Goal: Task Accomplishment & Management: Manage account settings

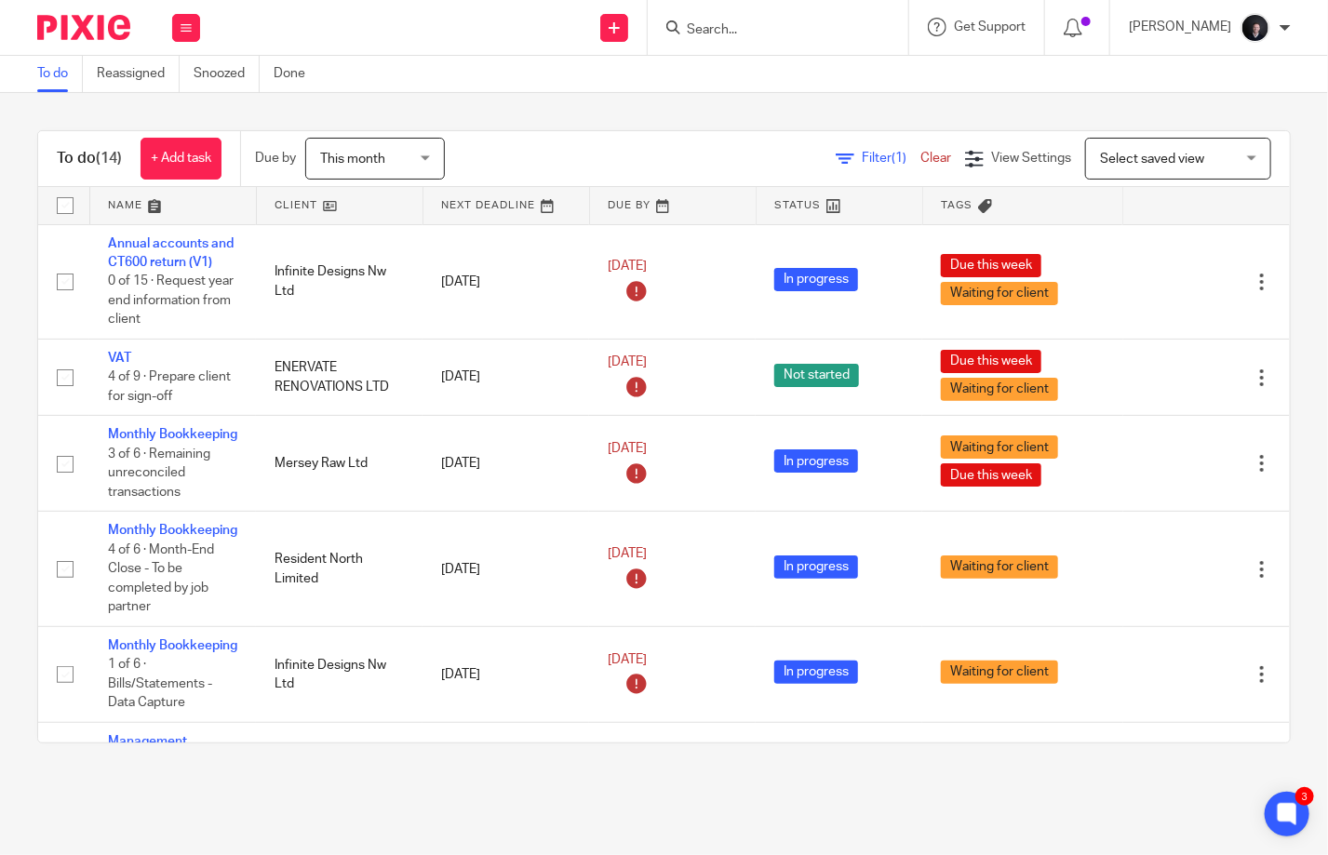
click at [726, 32] on input "Search" at bounding box center [769, 30] width 168 height 17
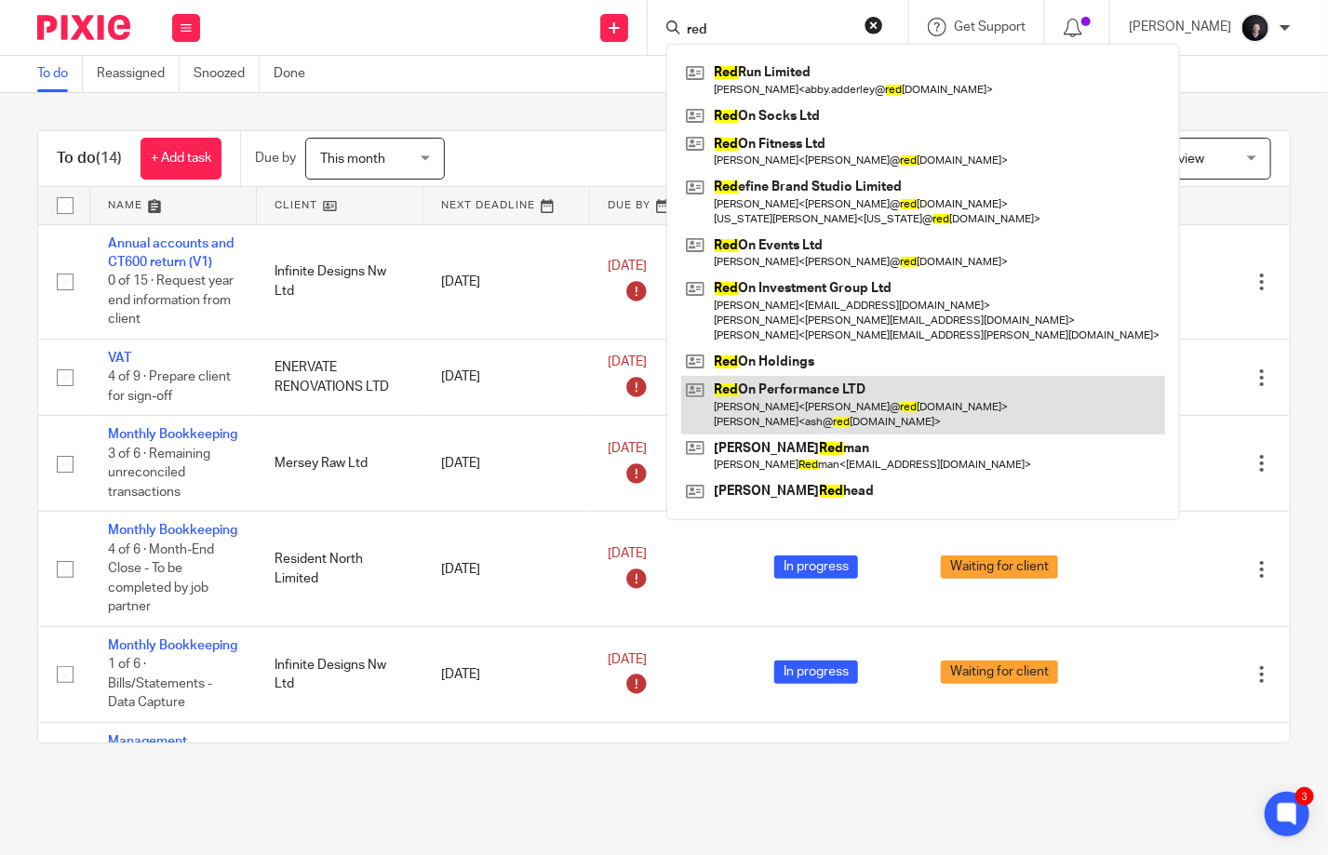
type input "red"
click at [849, 393] on link at bounding box center [923, 405] width 484 height 58
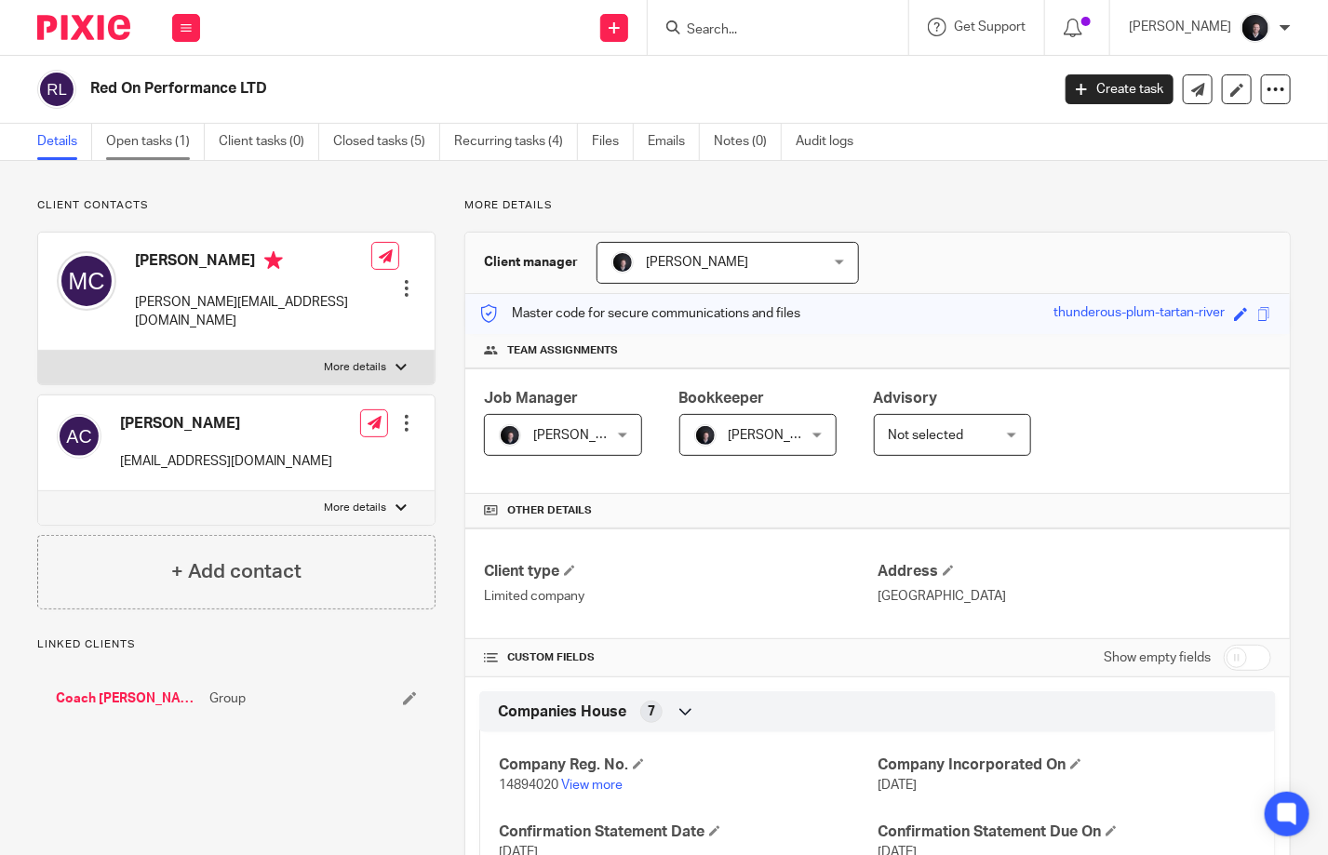
click at [145, 145] on link "Open tasks (1)" at bounding box center [155, 142] width 99 height 36
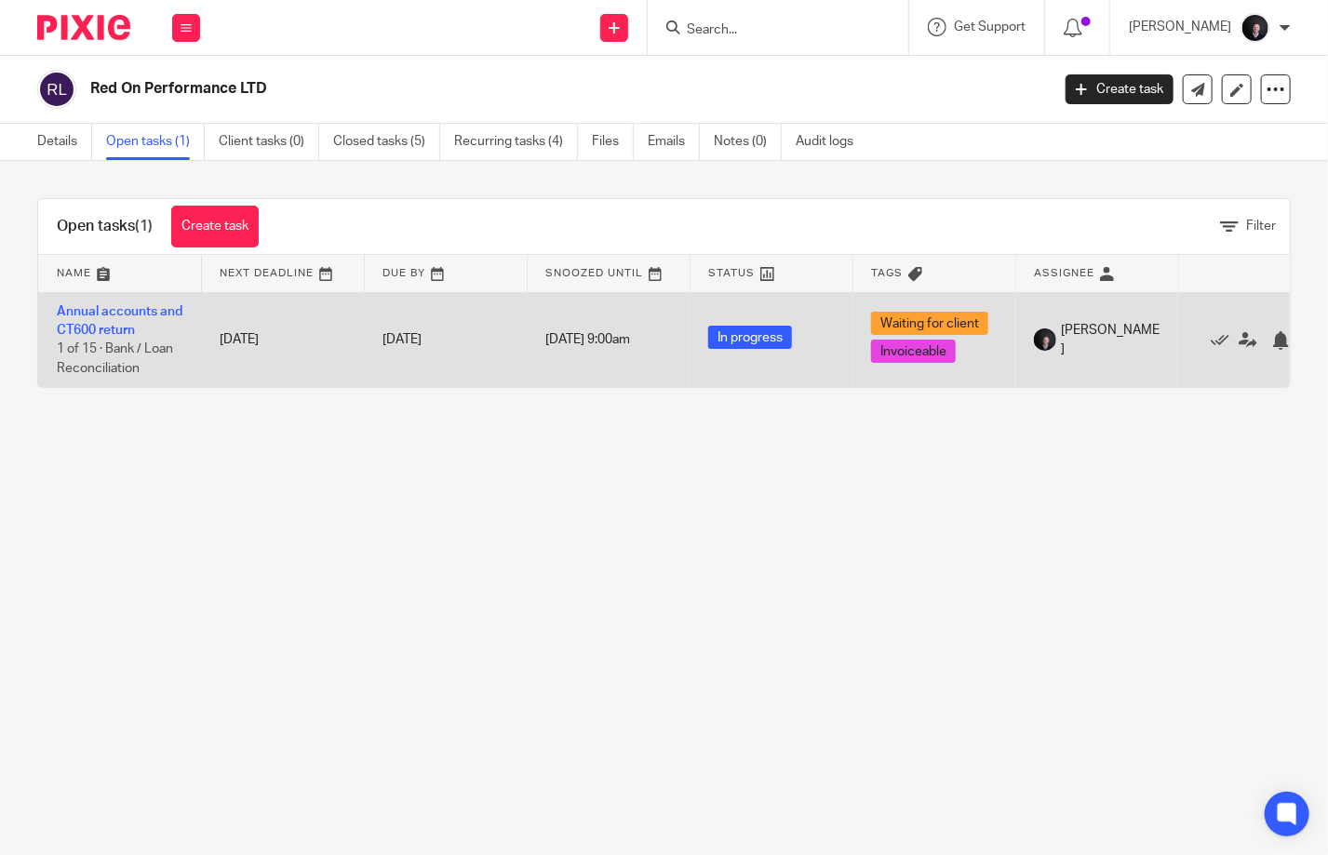
click at [139, 340] on td "Annual accounts and CT600 return 1 of 15 · Bank / Loan Reconciliation" at bounding box center [119, 339] width 163 height 95
click at [115, 314] on link "Annual accounts and CT600 return" at bounding box center [120, 321] width 126 height 32
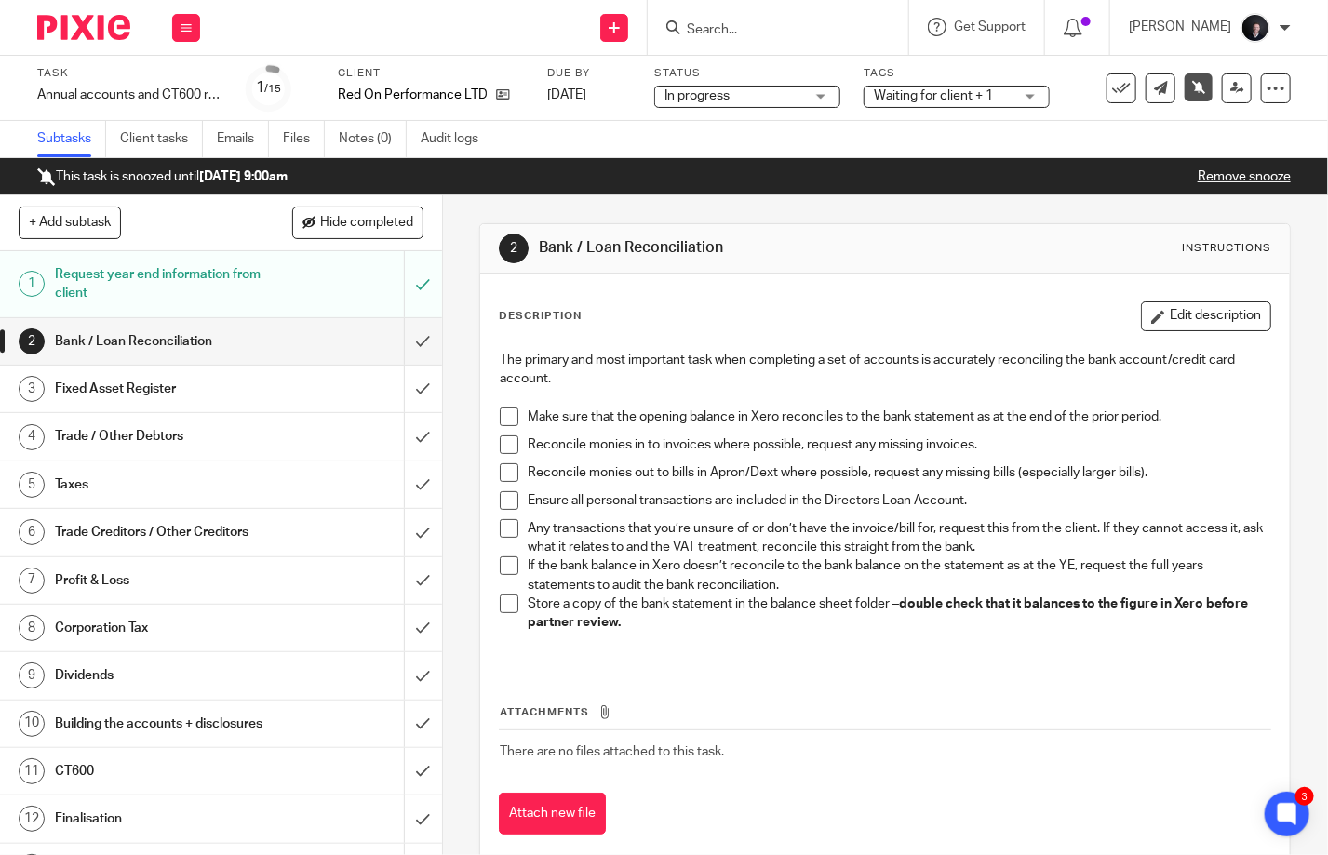
click at [925, 91] on span "Waiting for client + 1" at bounding box center [933, 95] width 119 height 13
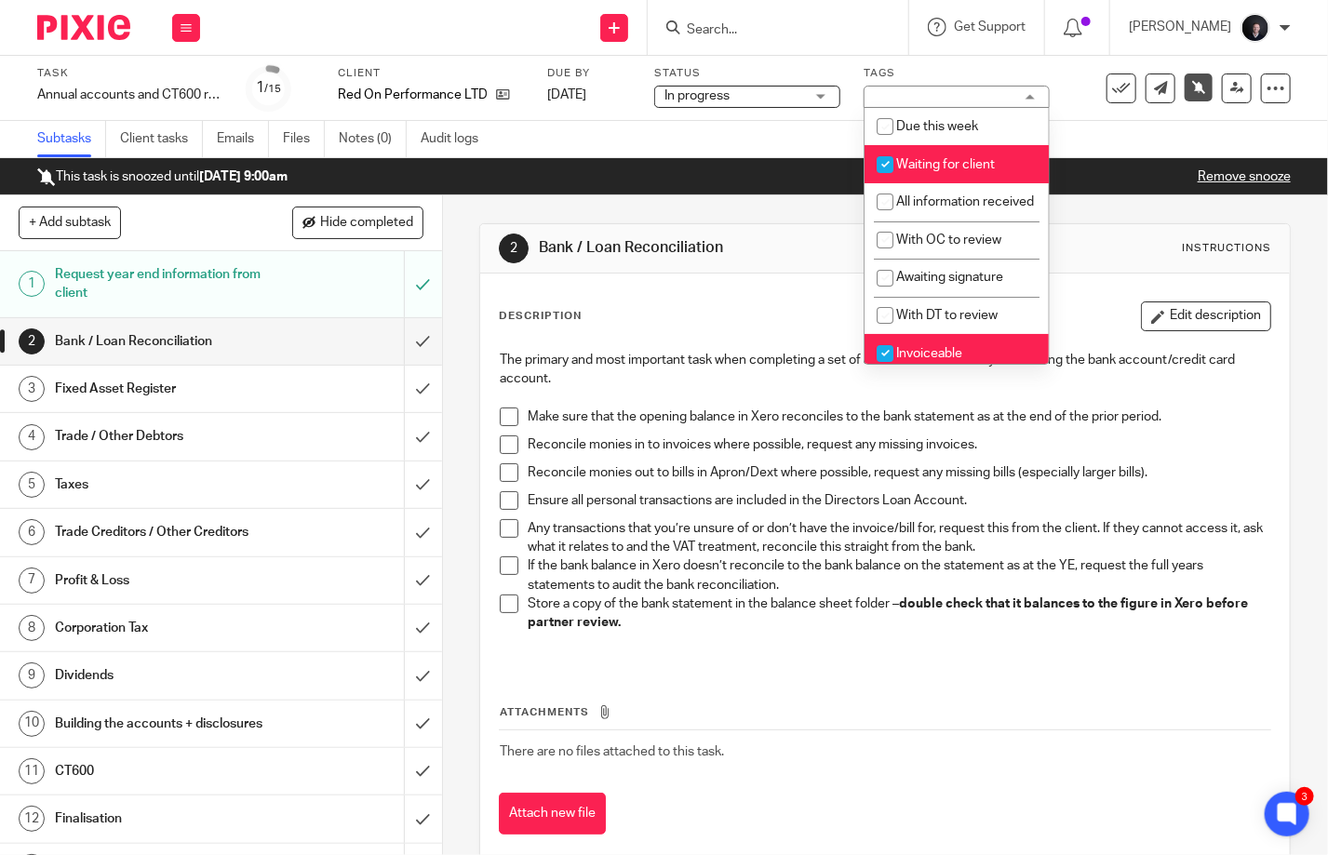
click at [968, 160] on span "Waiting for client" at bounding box center [945, 164] width 99 height 13
checkbox input "false"
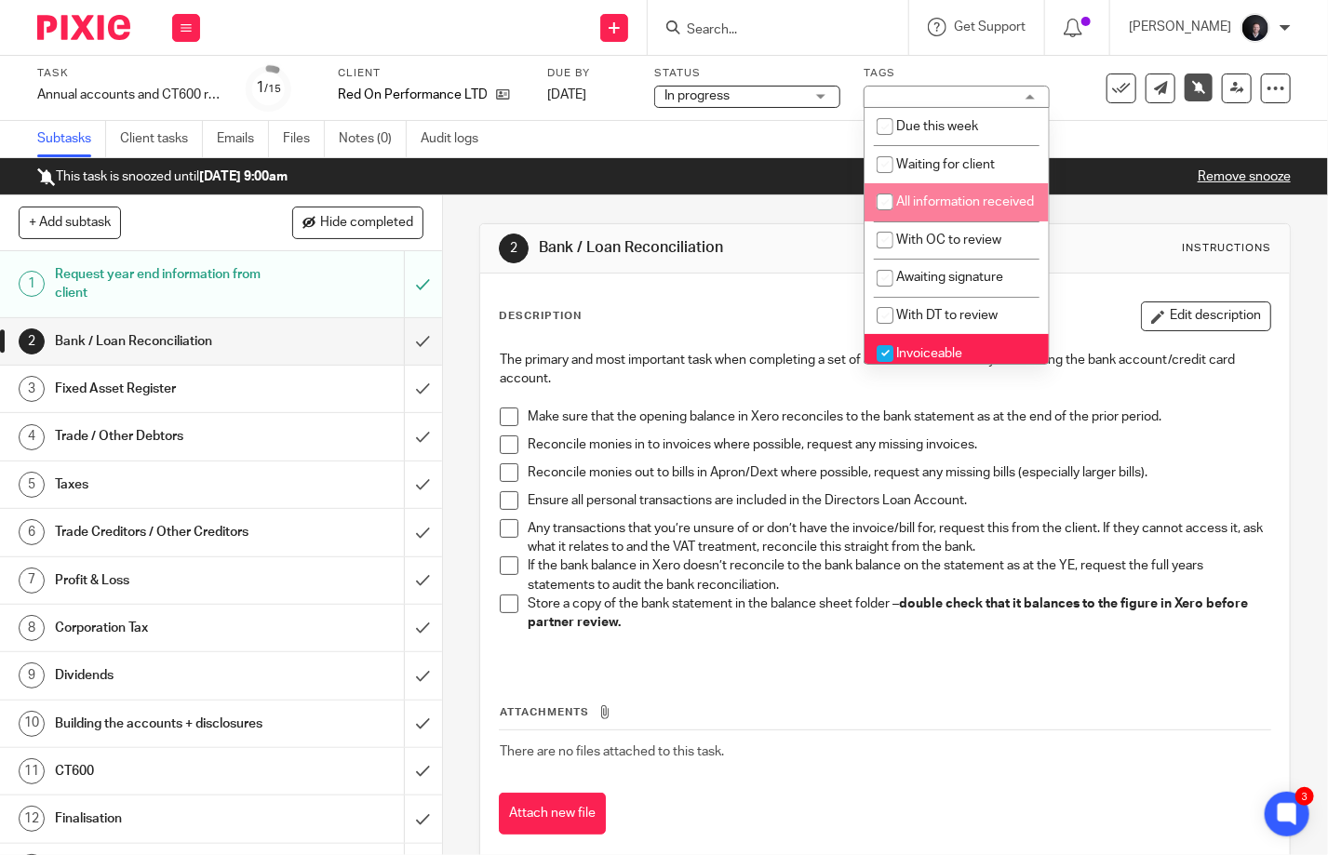
click at [961, 213] on li "All information received" at bounding box center [957, 202] width 184 height 38
checkbox input "true"
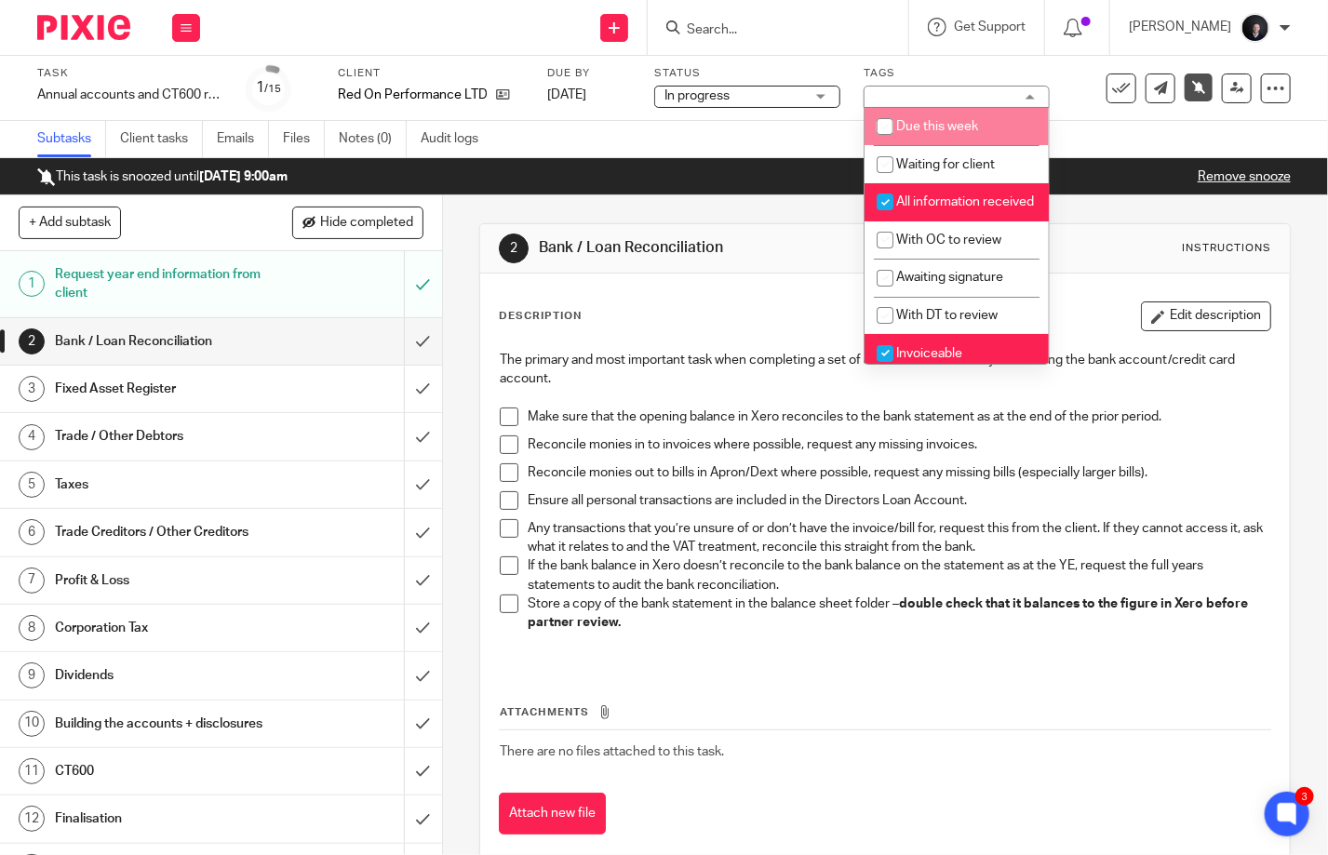
click at [956, 117] on li "Due this week" at bounding box center [957, 127] width 184 height 38
checkbox input "true"
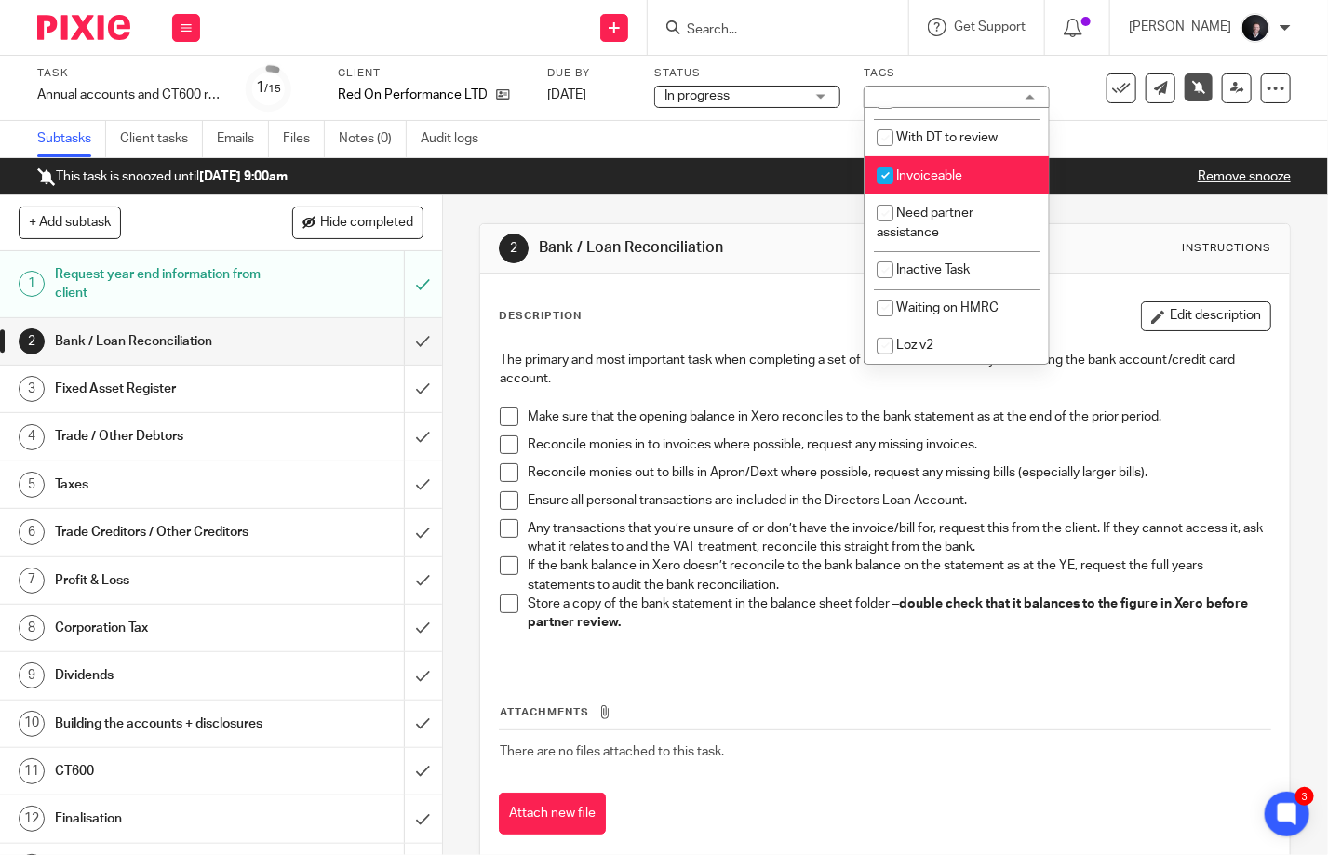
scroll to position [200, 0]
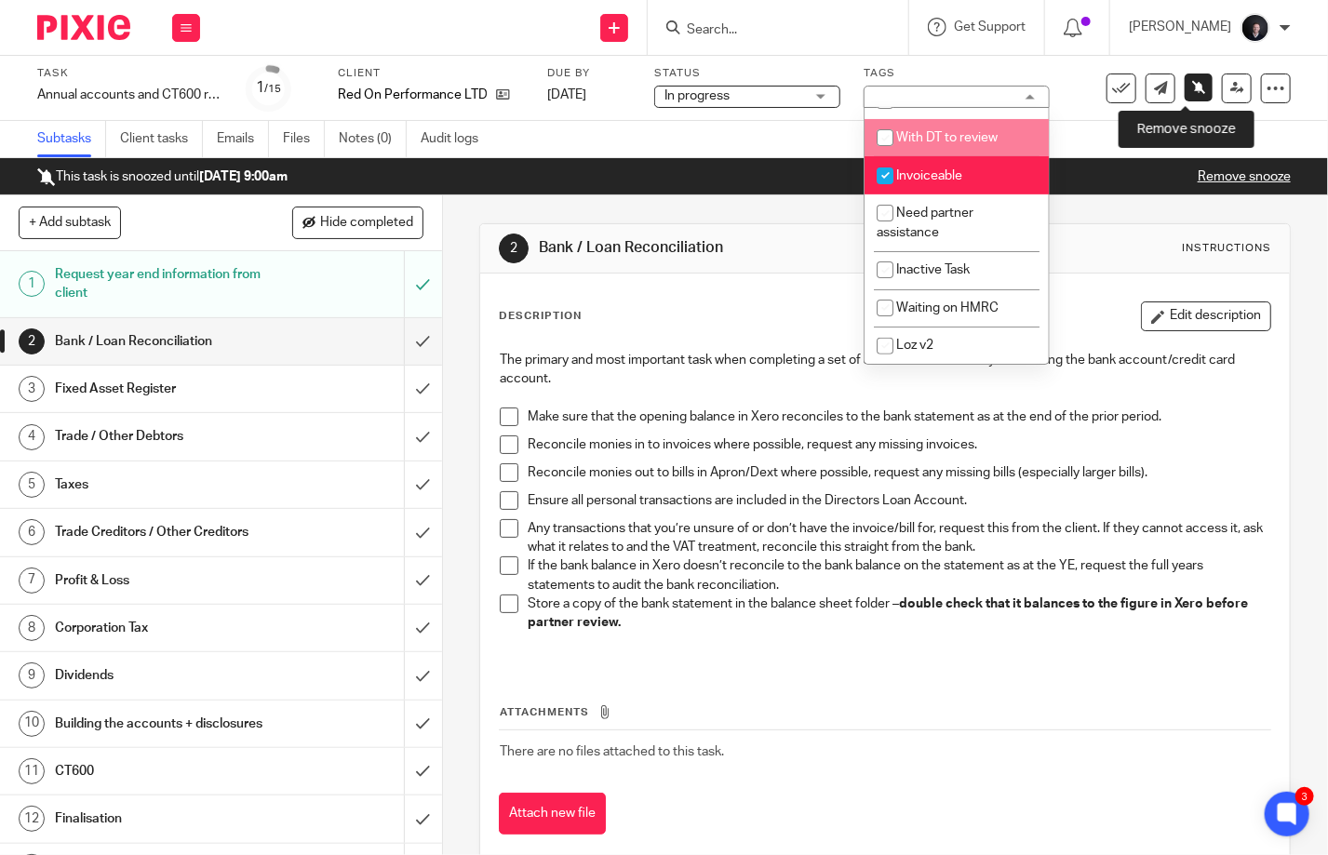
click at [1192, 82] on icon at bounding box center [1199, 87] width 14 height 14
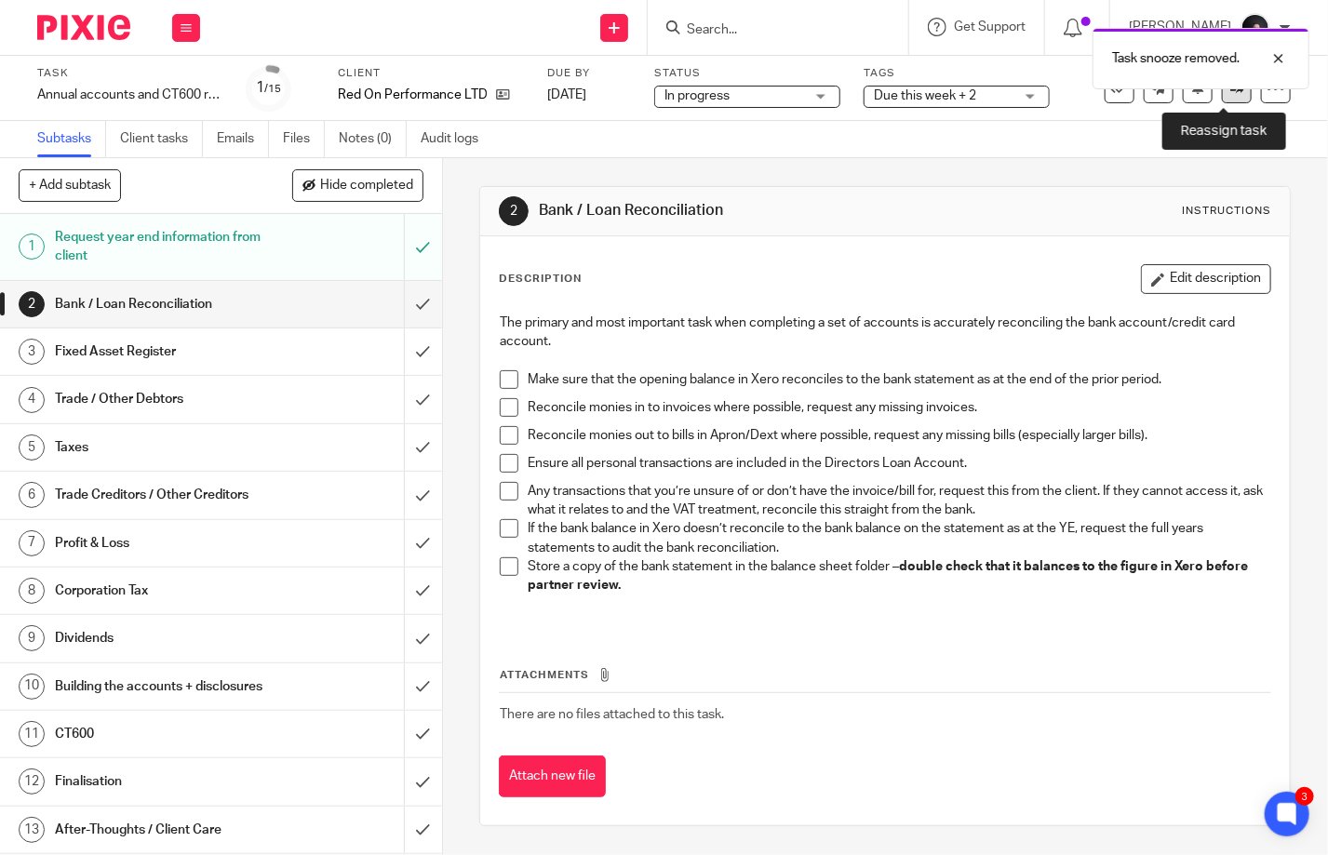
click at [1222, 101] on link at bounding box center [1237, 89] width 30 height 30
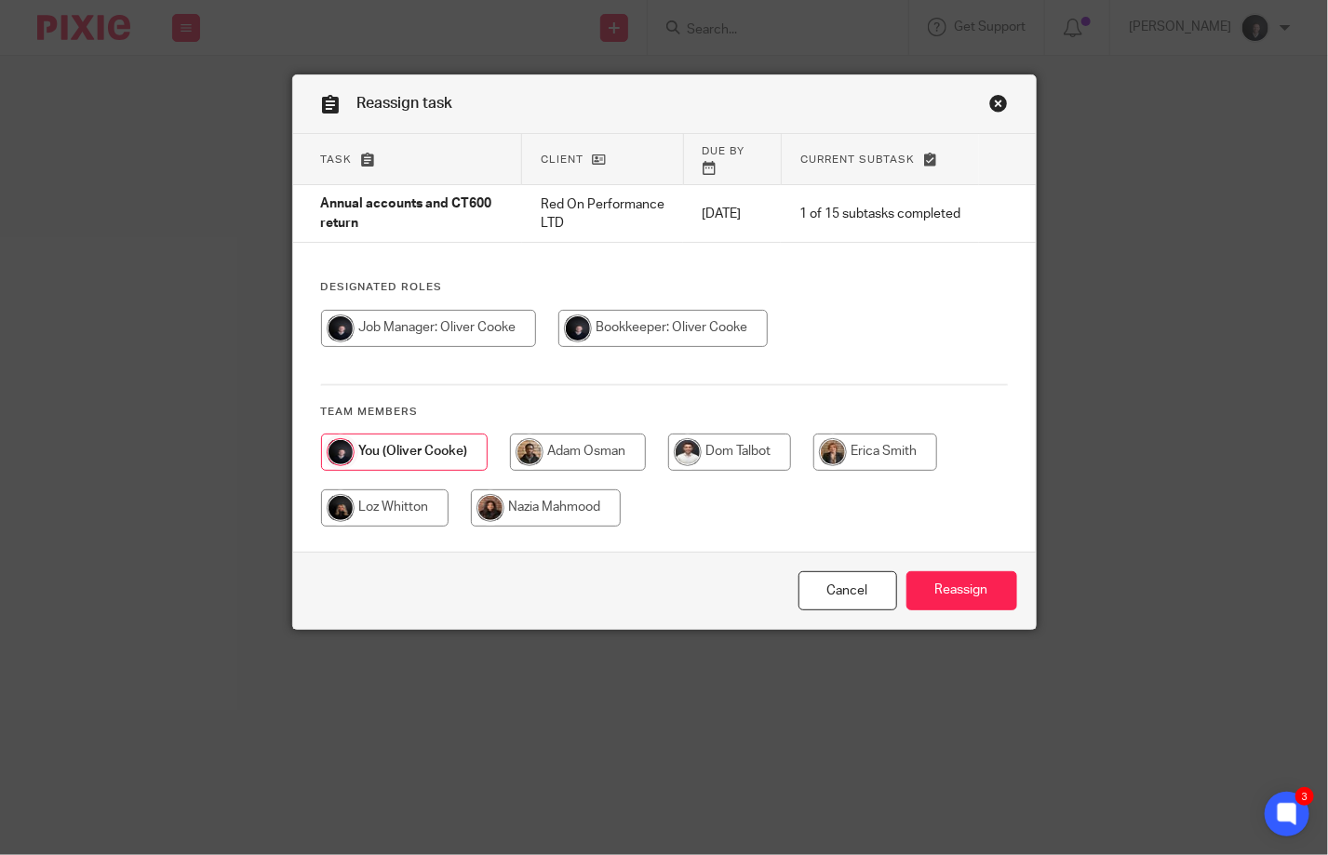
click at [389, 493] on input "radio" at bounding box center [385, 508] width 128 height 37
radio input "true"
click at [972, 597] on input "Reassign" at bounding box center [961, 591] width 111 height 40
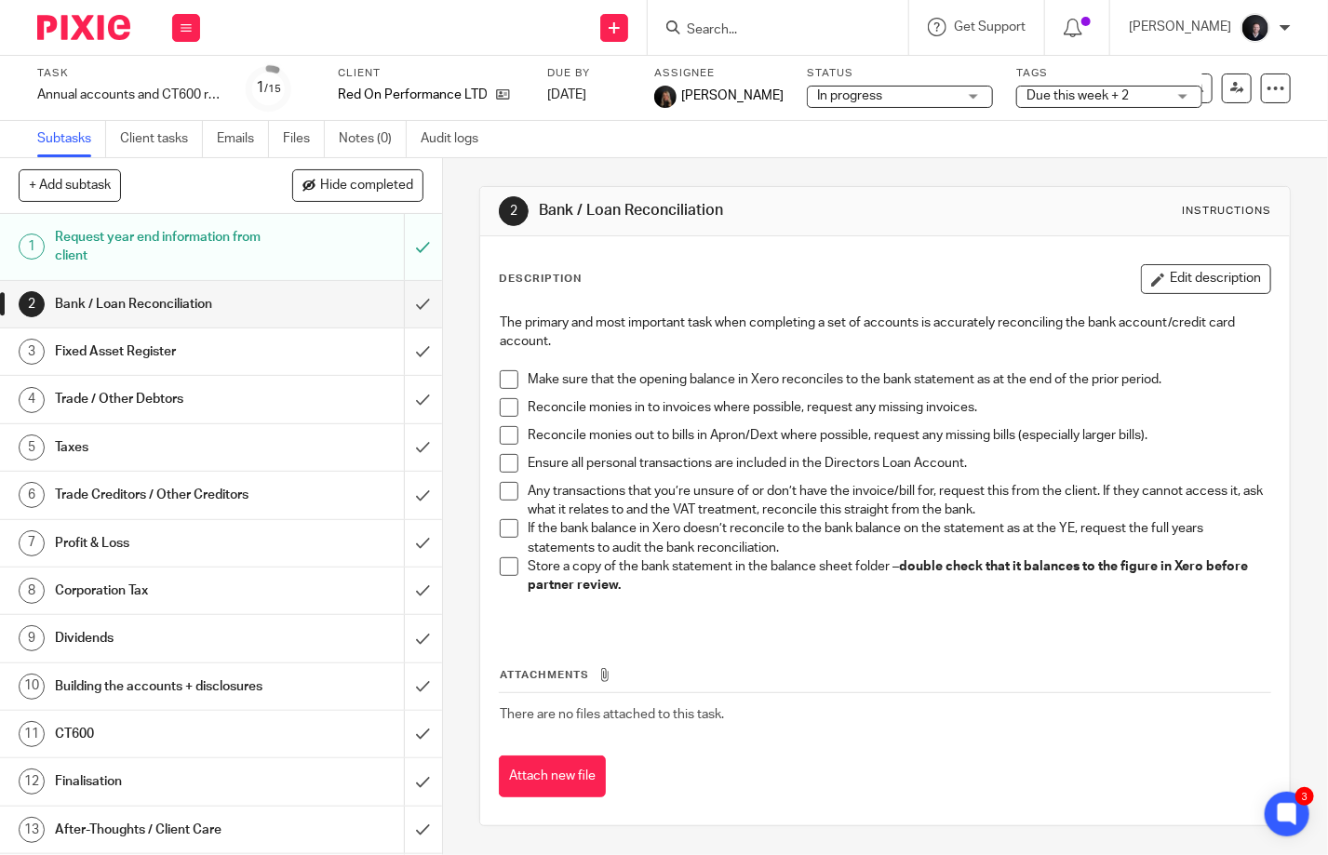
click at [78, 29] on img at bounding box center [83, 27] width 93 height 25
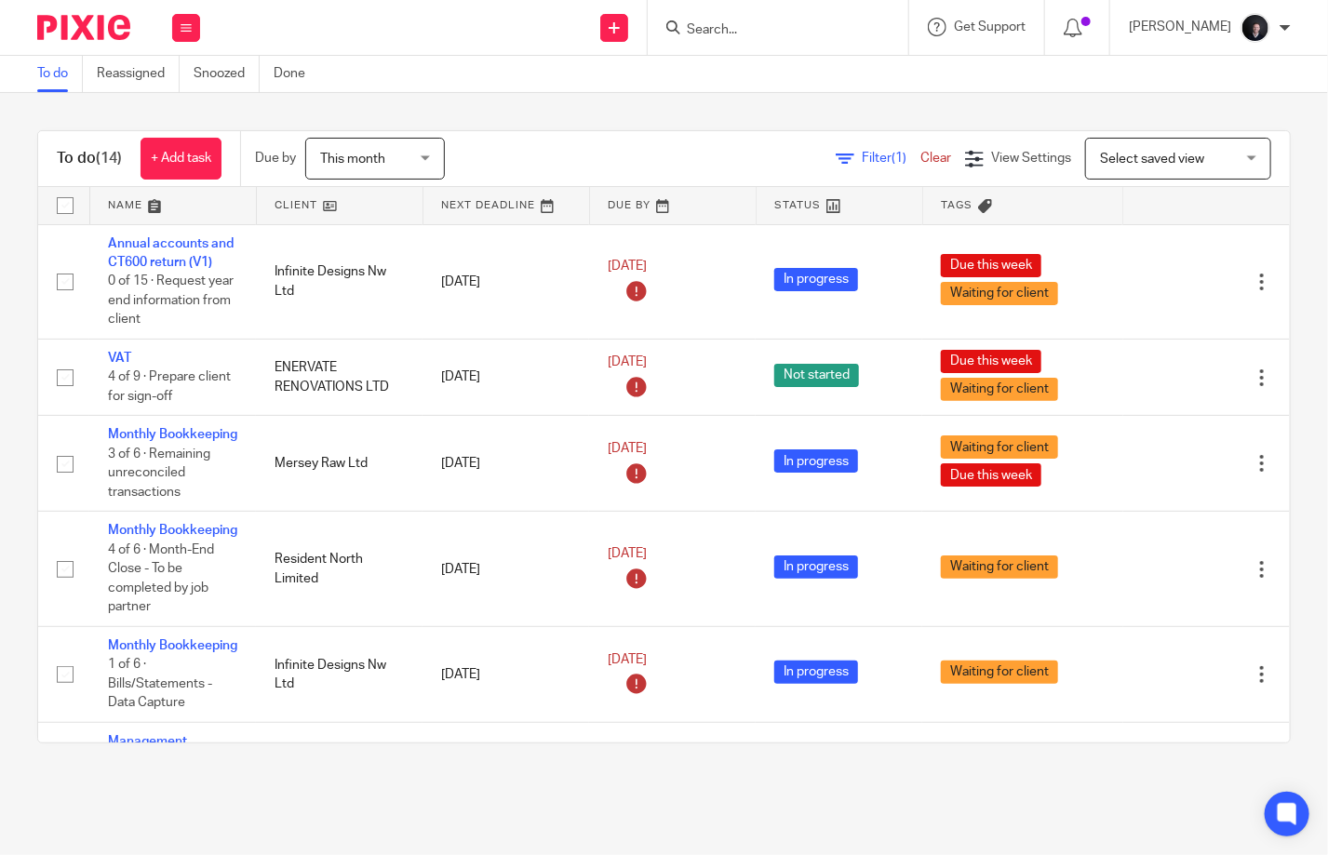
click at [123, 208] on link at bounding box center [173, 205] width 166 height 37
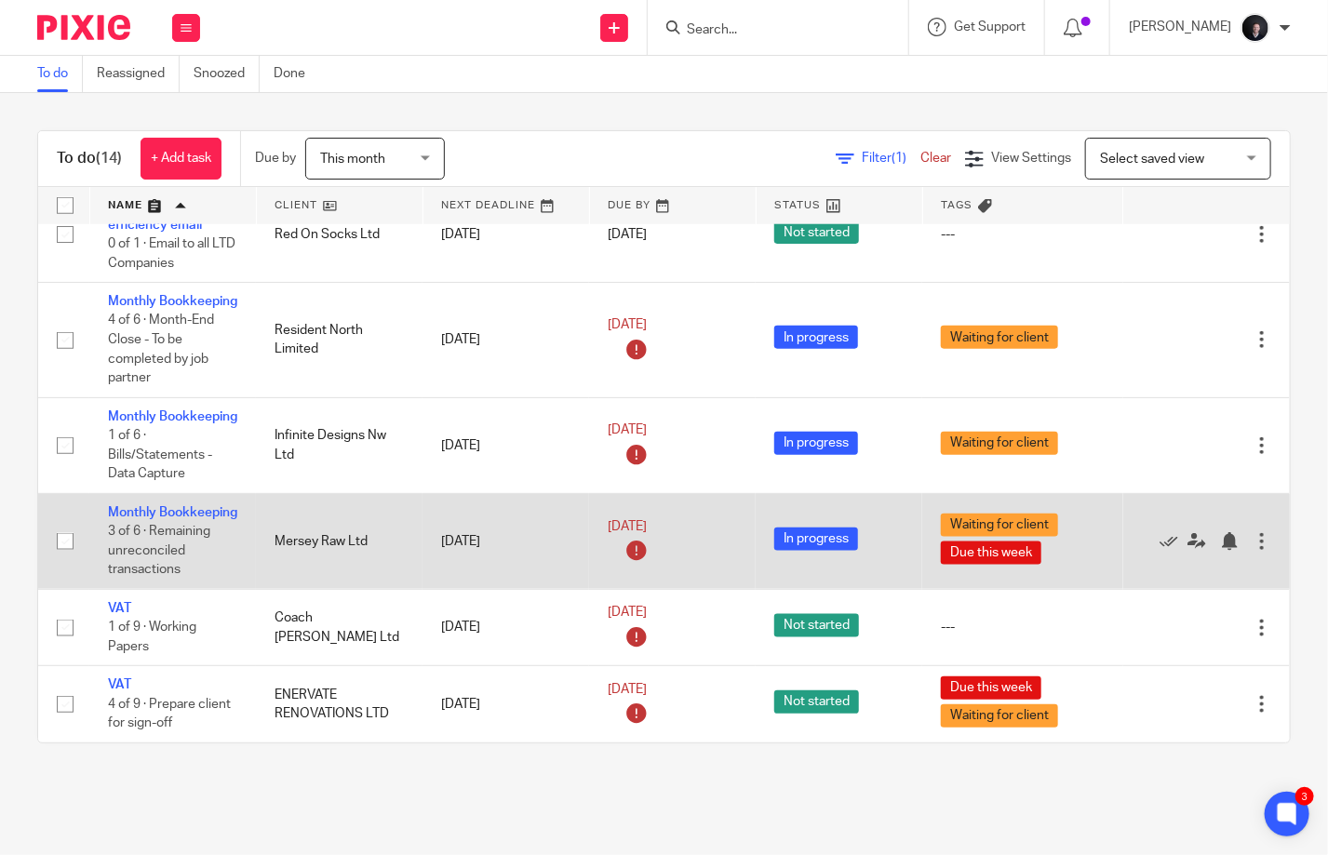
scroll to position [895, 0]
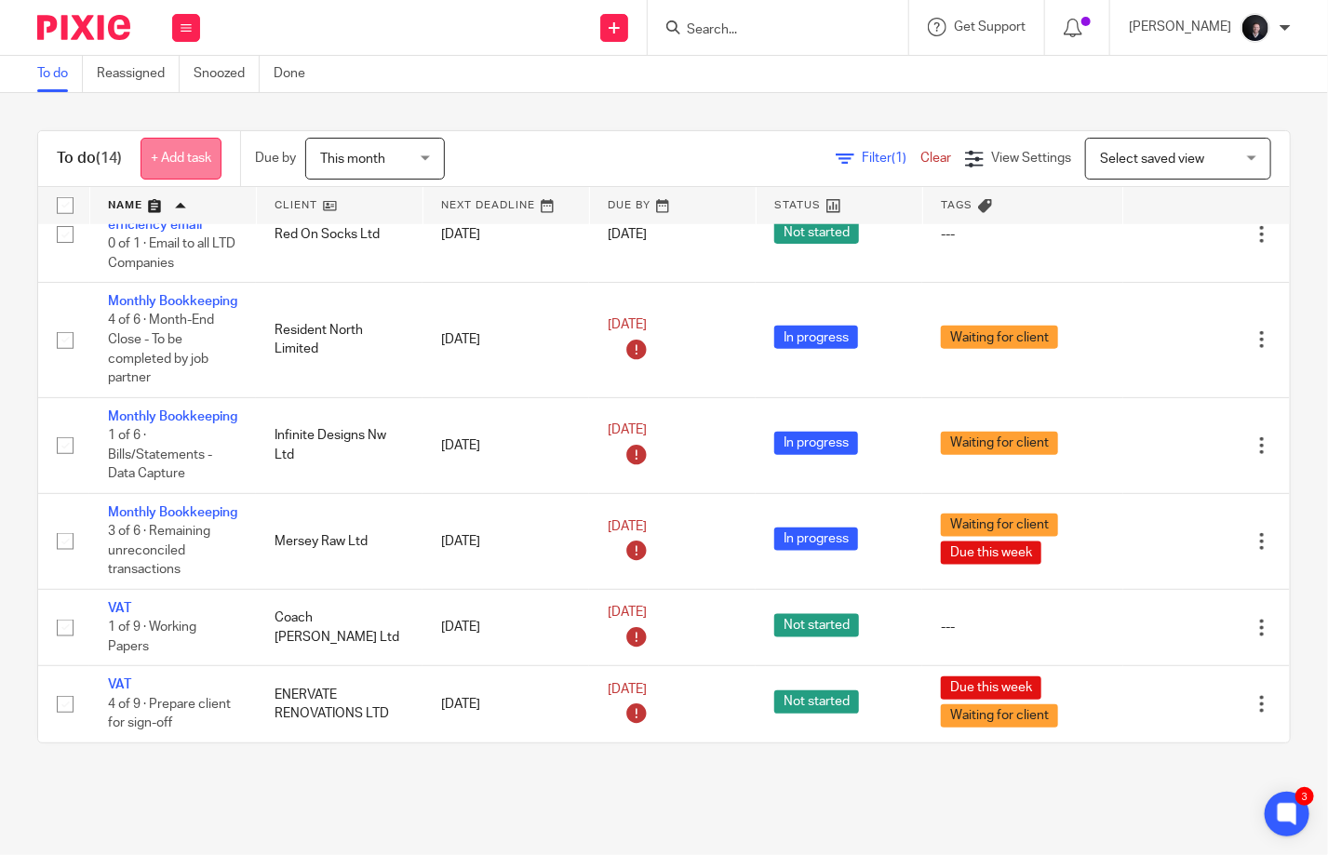
click at [183, 154] on link "+ Add task" at bounding box center [181, 159] width 81 height 42
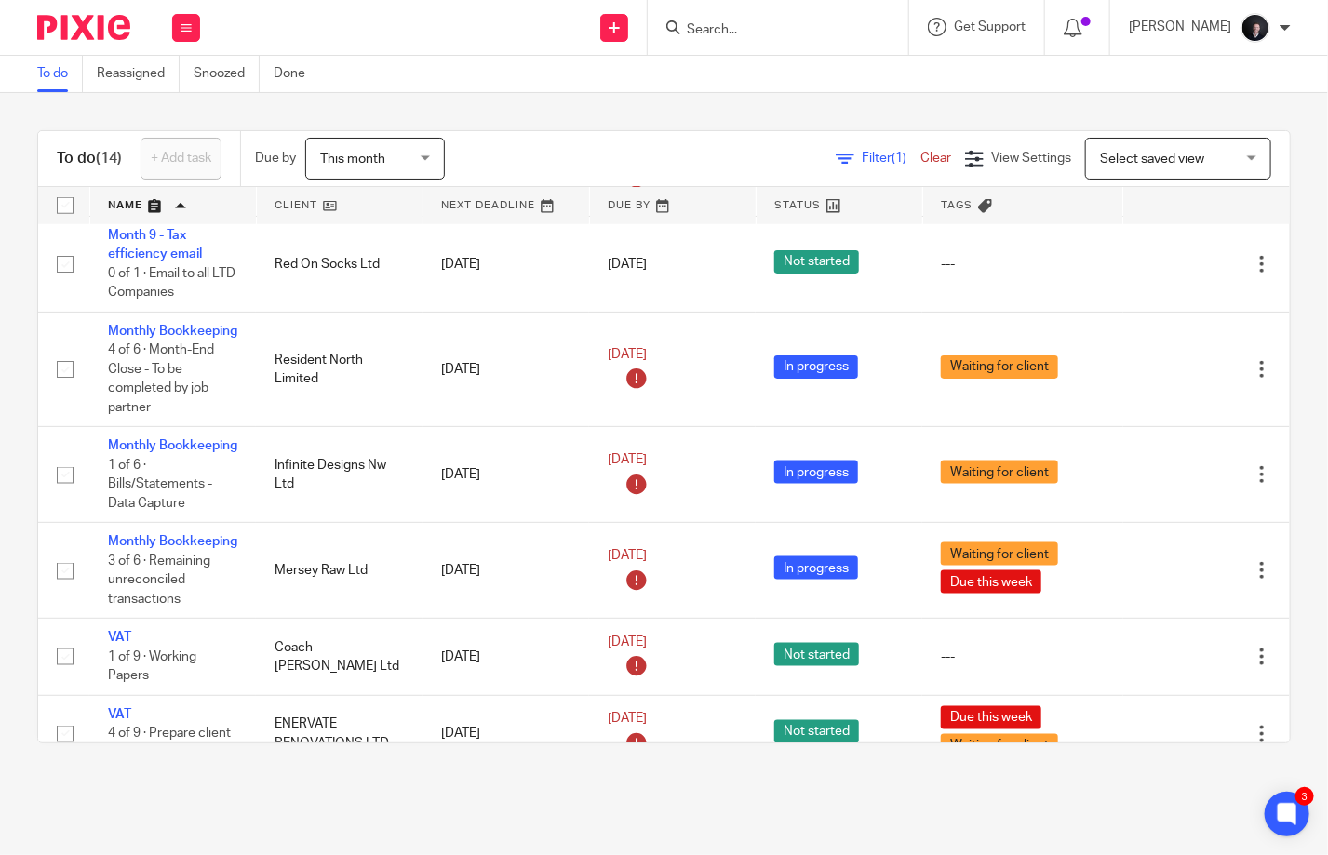
scroll to position [0, 0]
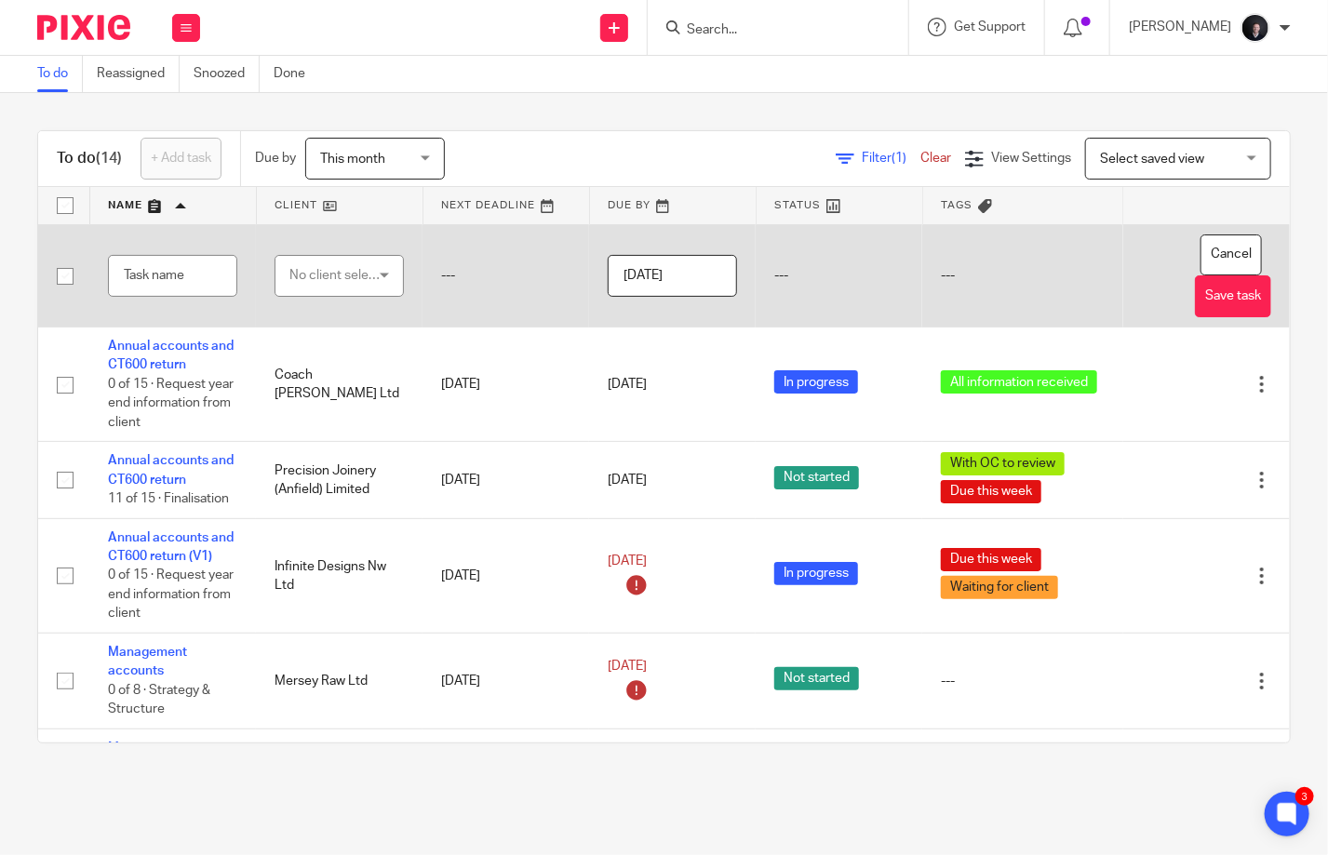
click at [339, 275] on div "No client selected" at bounding box center [334, 275] width 91 height 39
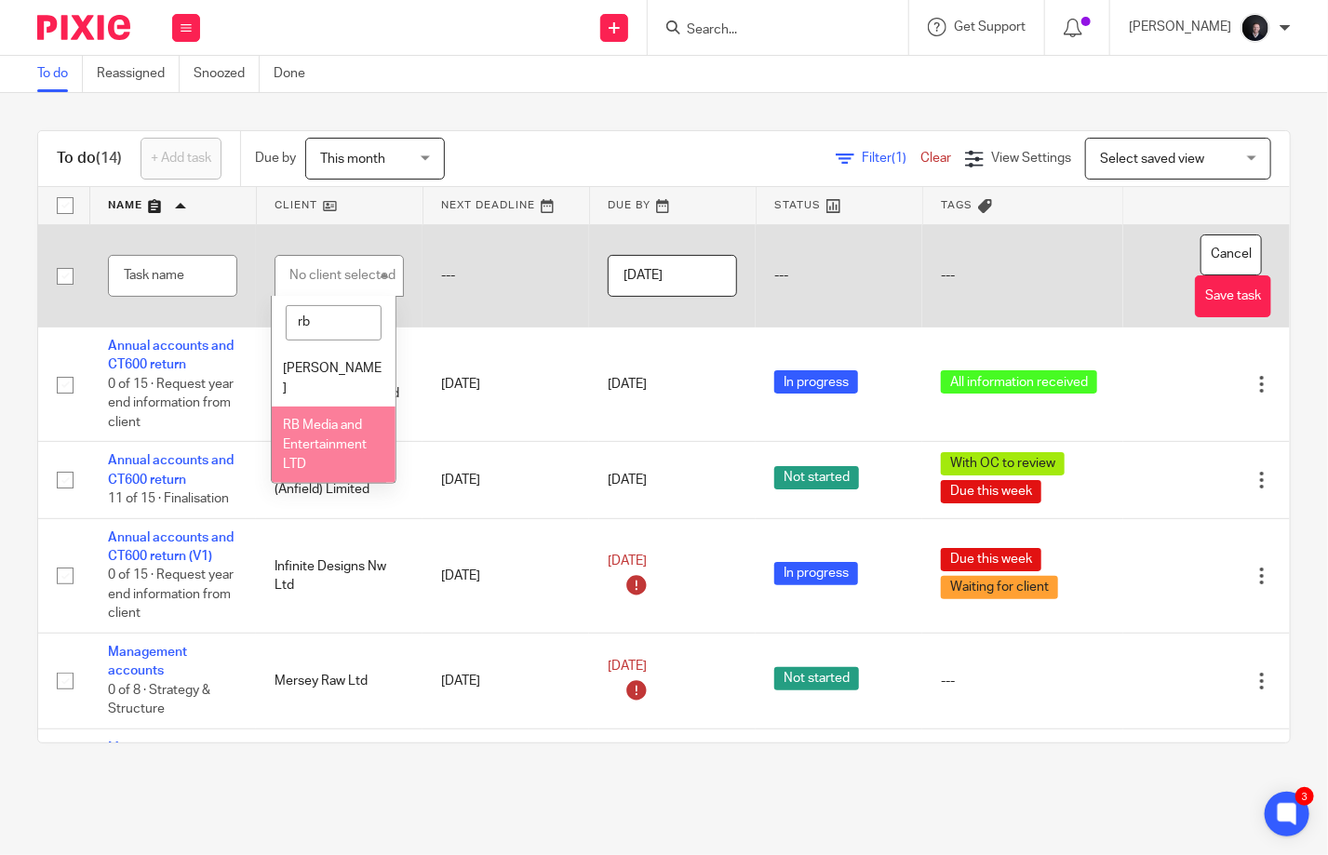
type input "rb"
click at [317, 418] on li "RB Media and Entertainment LTD" at bounding box center [334, 445] width 124 height 76
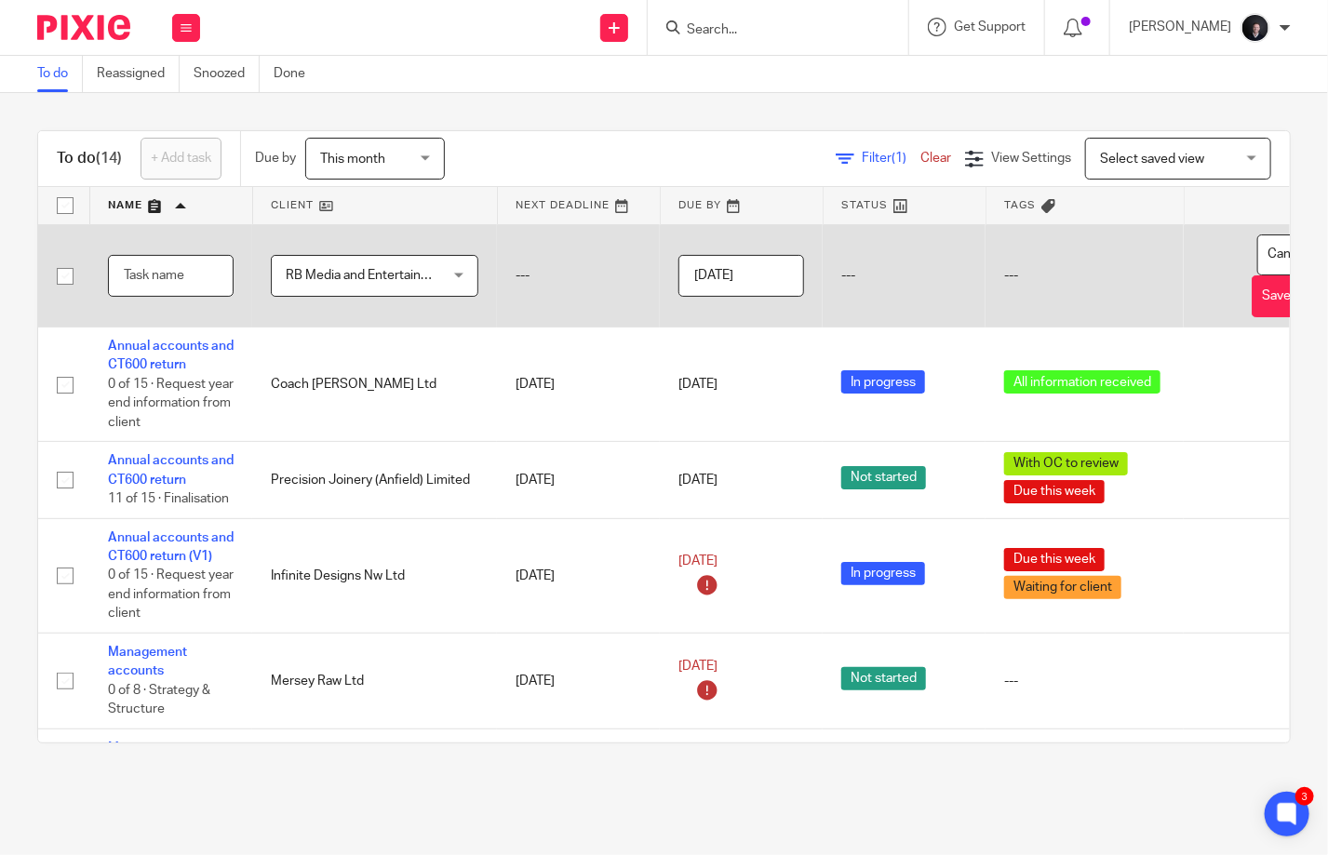
click at [183, 277] on input "text" at bounding box center [171, 276] width 126 height 42
type input "Budget"
click at [730, 274] on input "[DATE]" at bounding box center [741, 276] width 126 height 42
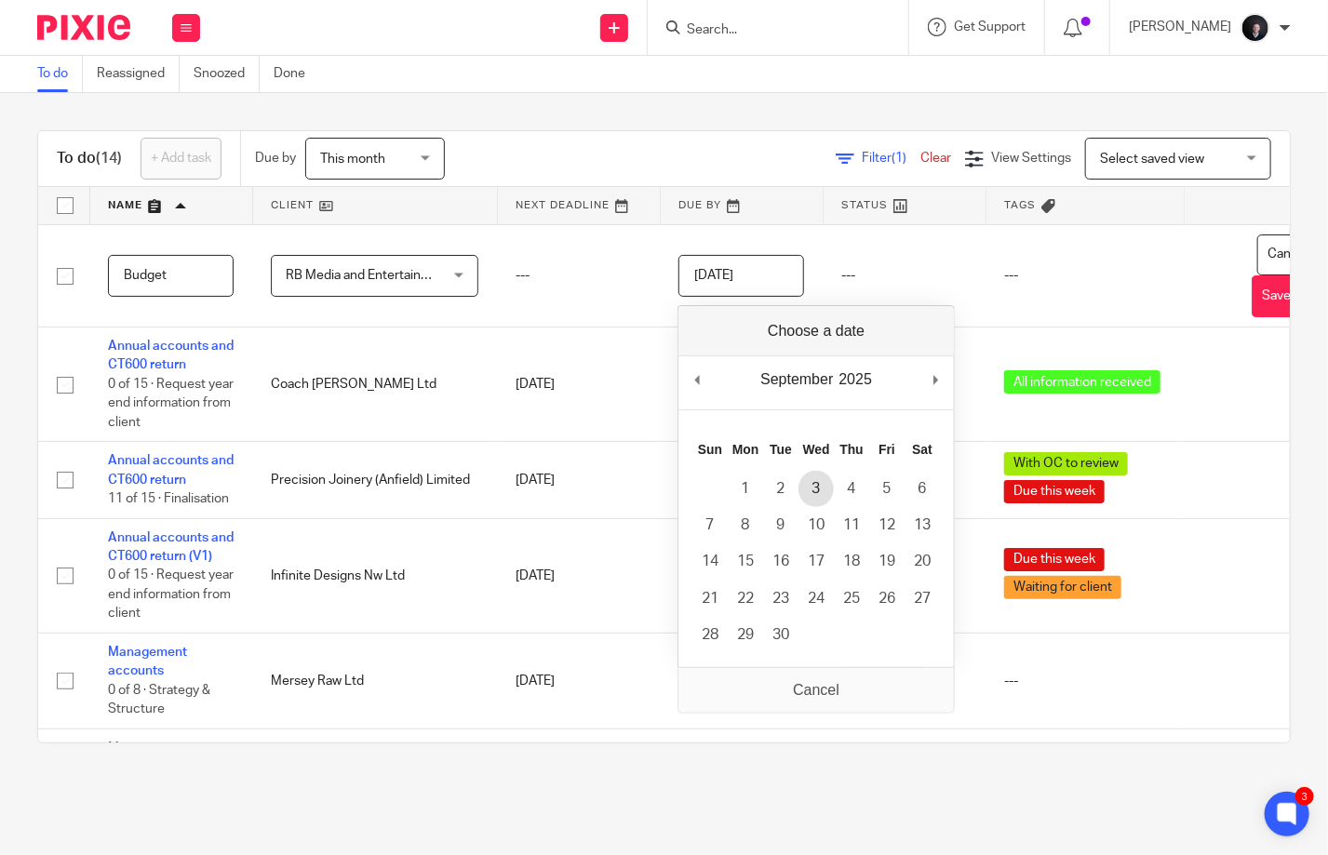
type input "2025-09-03"
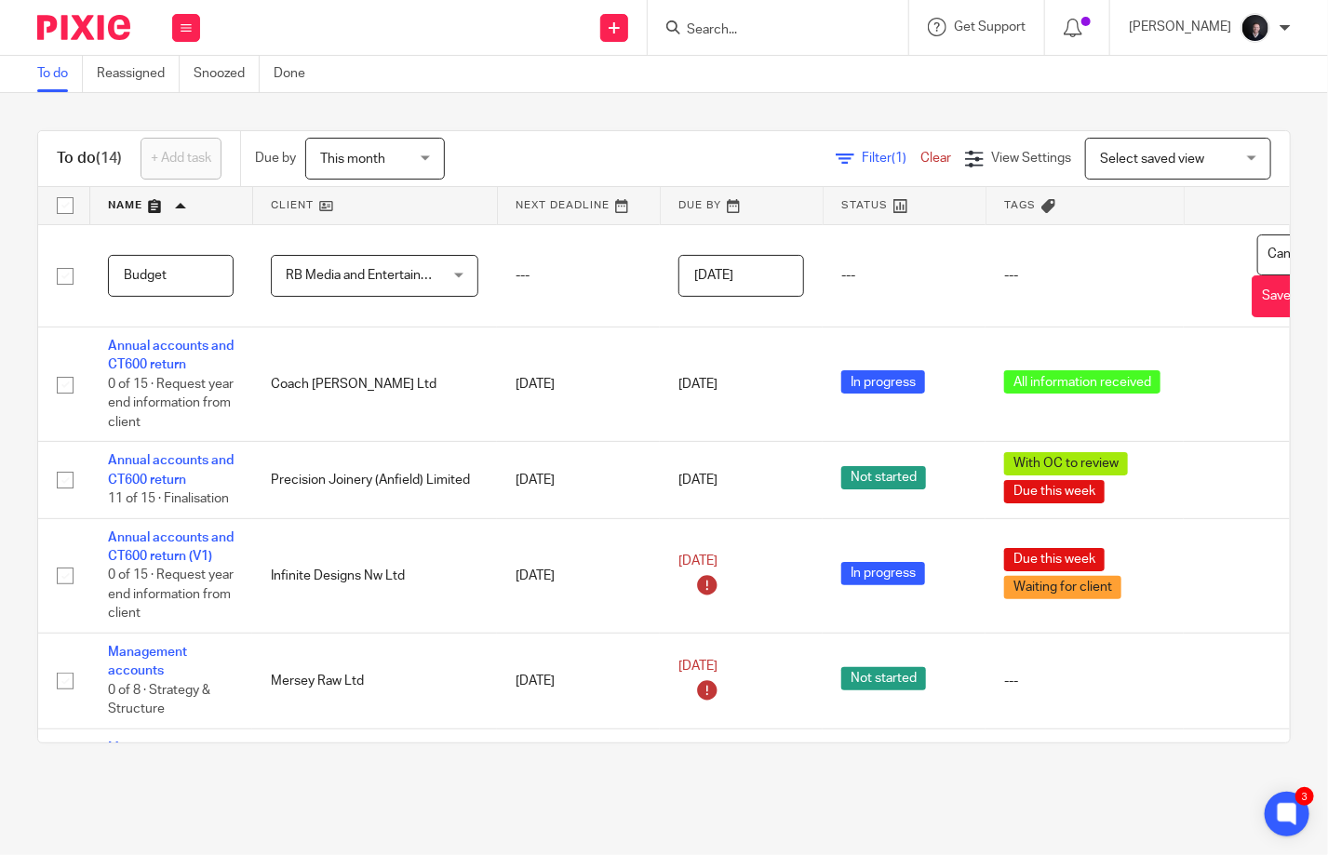
click at [557, 154] on div "Filter (1) Clear View Settings View Settings (1) Filters Clear Save Manage save…" at bounding box center [883, 159] width 812 height 42
click at [31, 250] on div "To do (14) + Add task Due by This month This month Today Tomorrow This week Nex…" at bounding box center [664, 437] width 1328 height 688
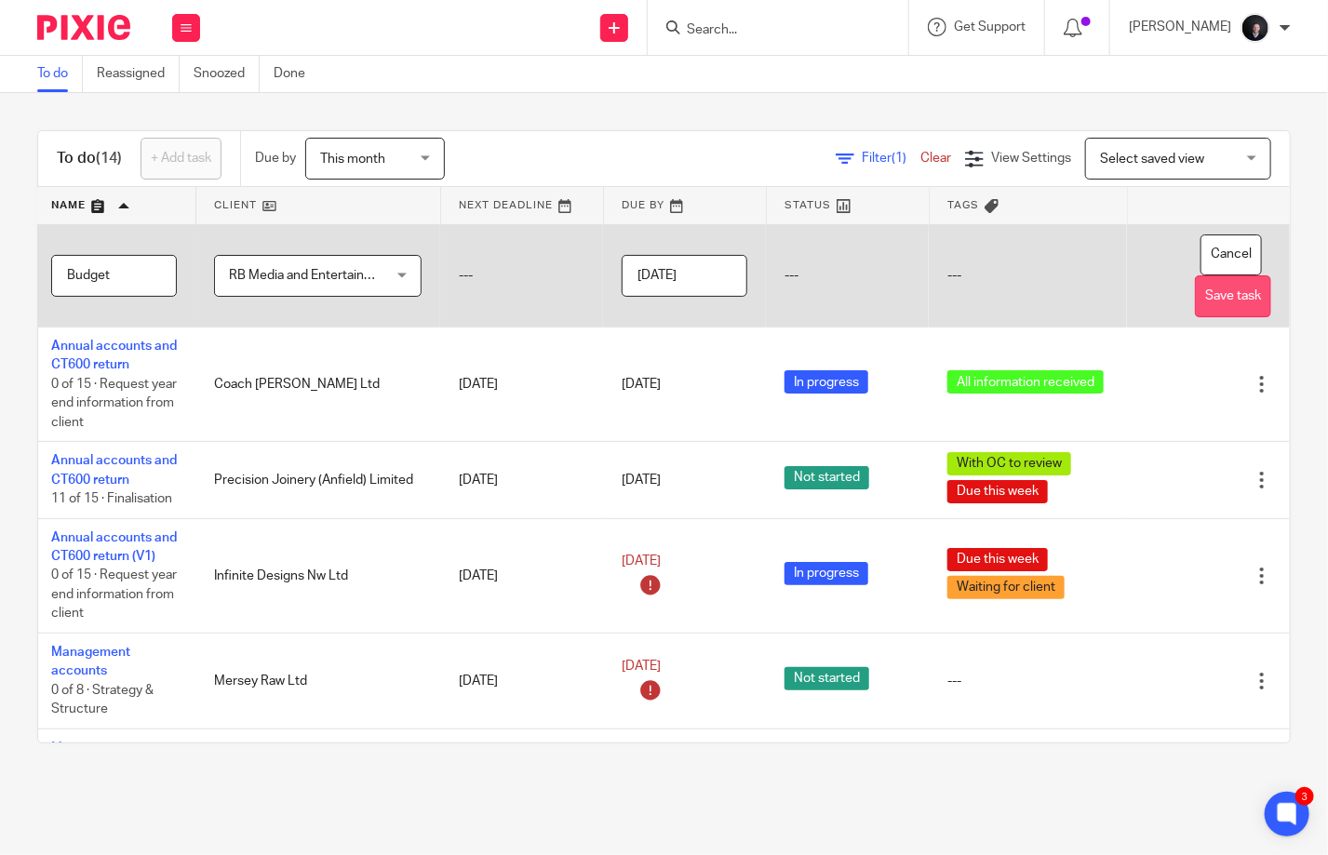
click at [1202, 295] on button "Save task" at bounding box center [1233, 296] width 76 height 42
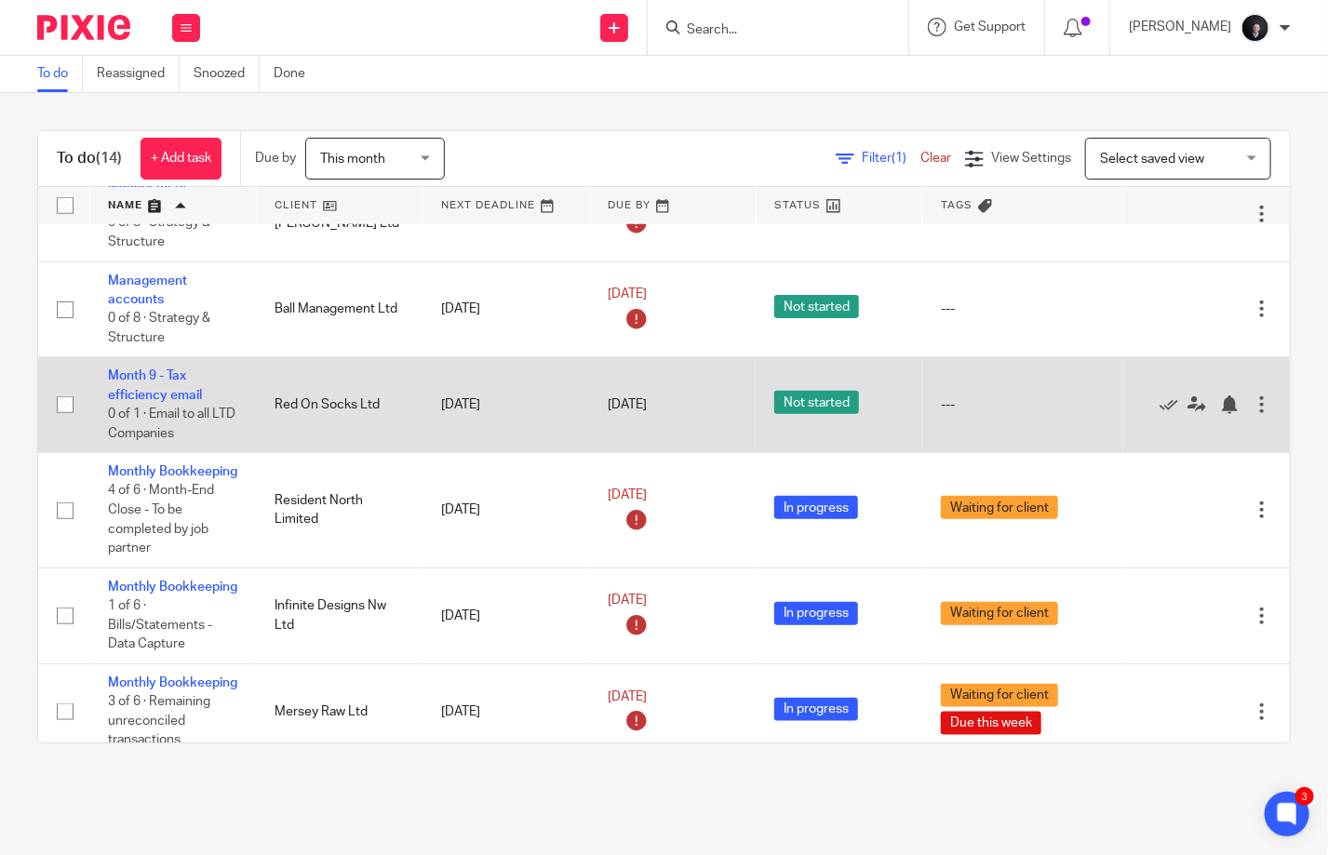
scroll to position [895, 0]
